Goal: Navigation & Orientation: Find specific page/section

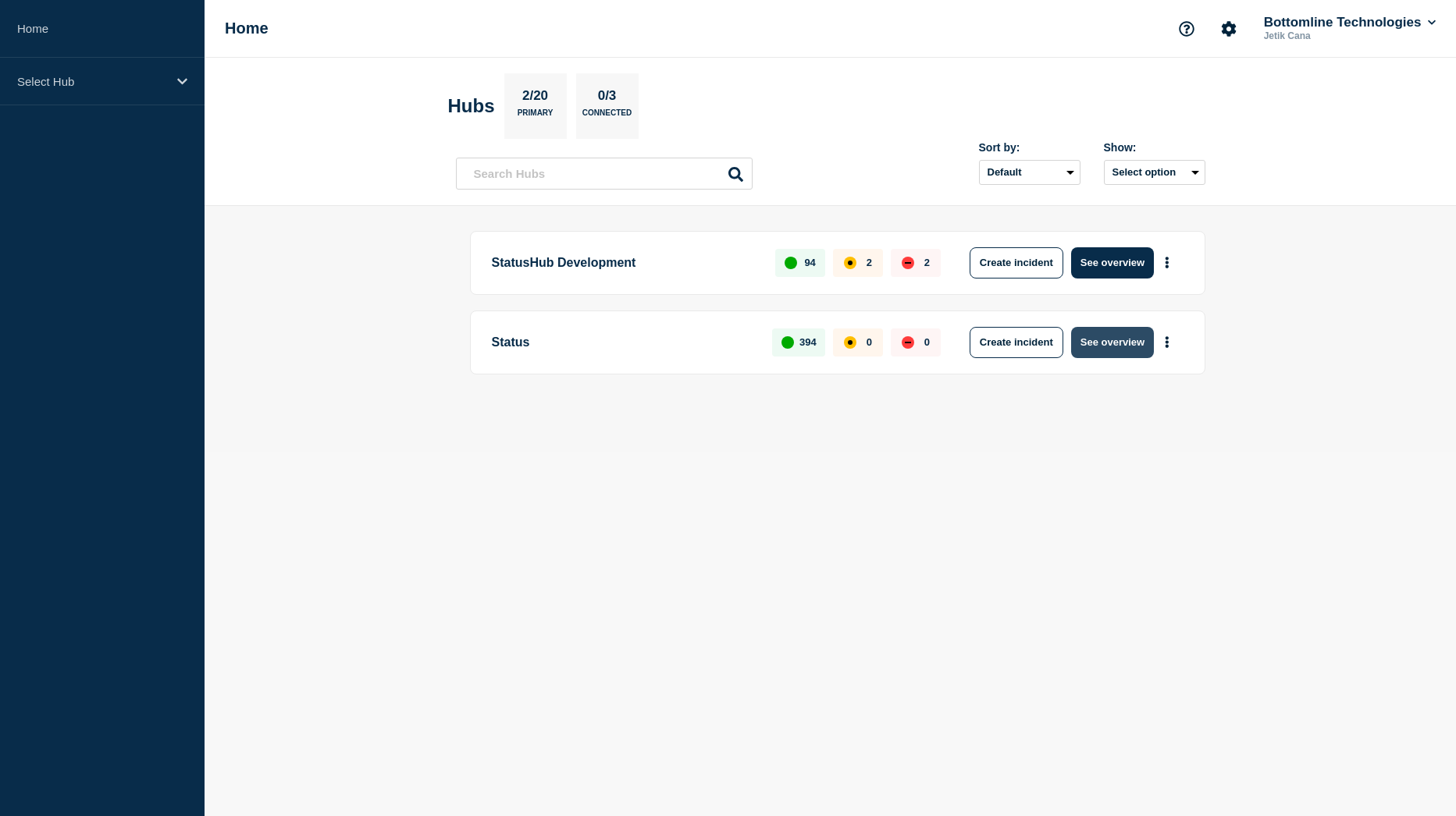
click at [1127, 334] on button "See overview" at bounding box center [1112, 342] width 83 height 31
